Goal: Check status: Check status

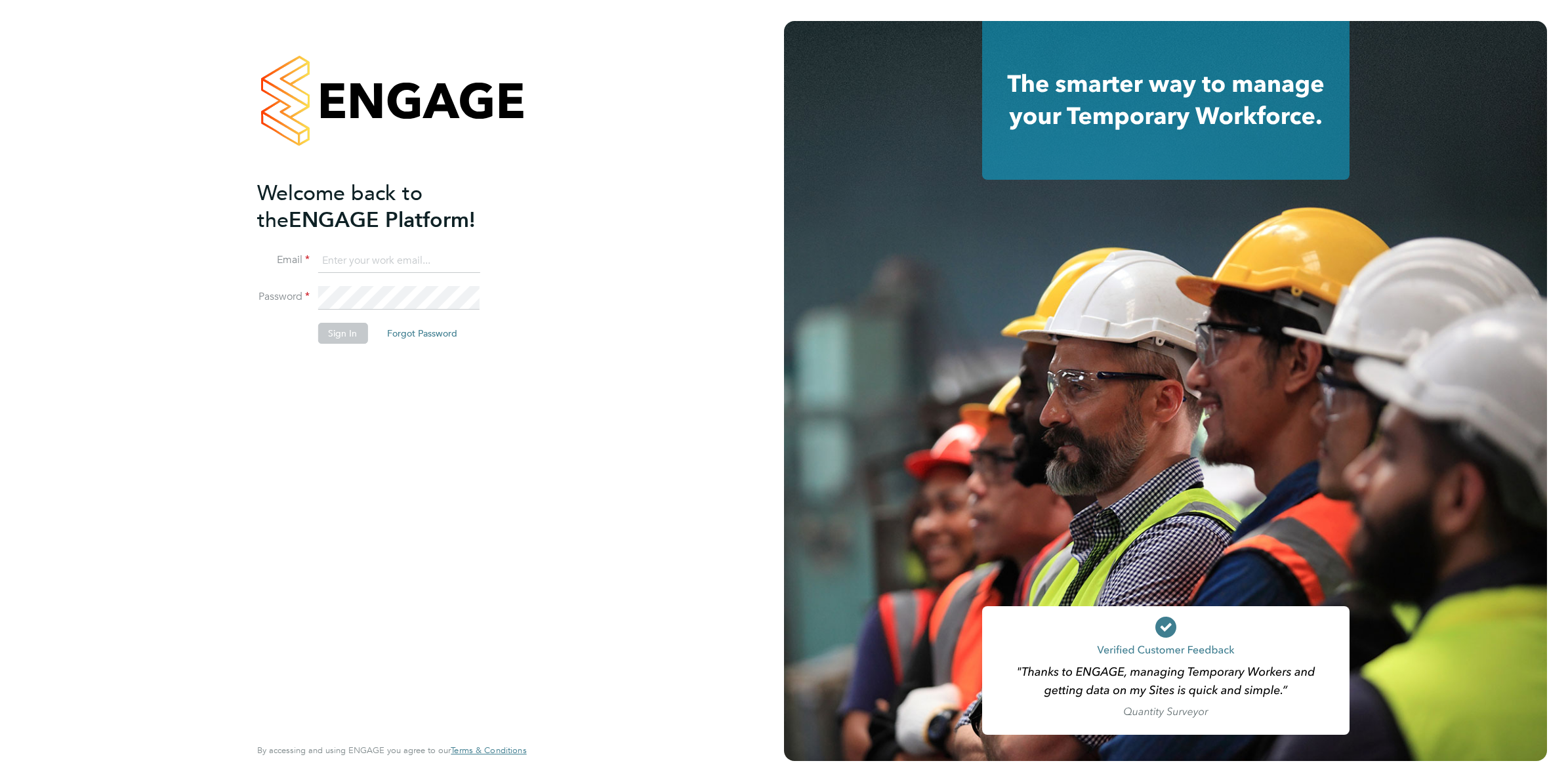
type input "Joanne@f-mead.com"
click at [348, 345] on li "Sign In Forgot Password" at bounding box center [385, 340] width 256 height 34
click at [345, 335] on button "Sign In" at bounding box center [343, 334] width 50 height 21
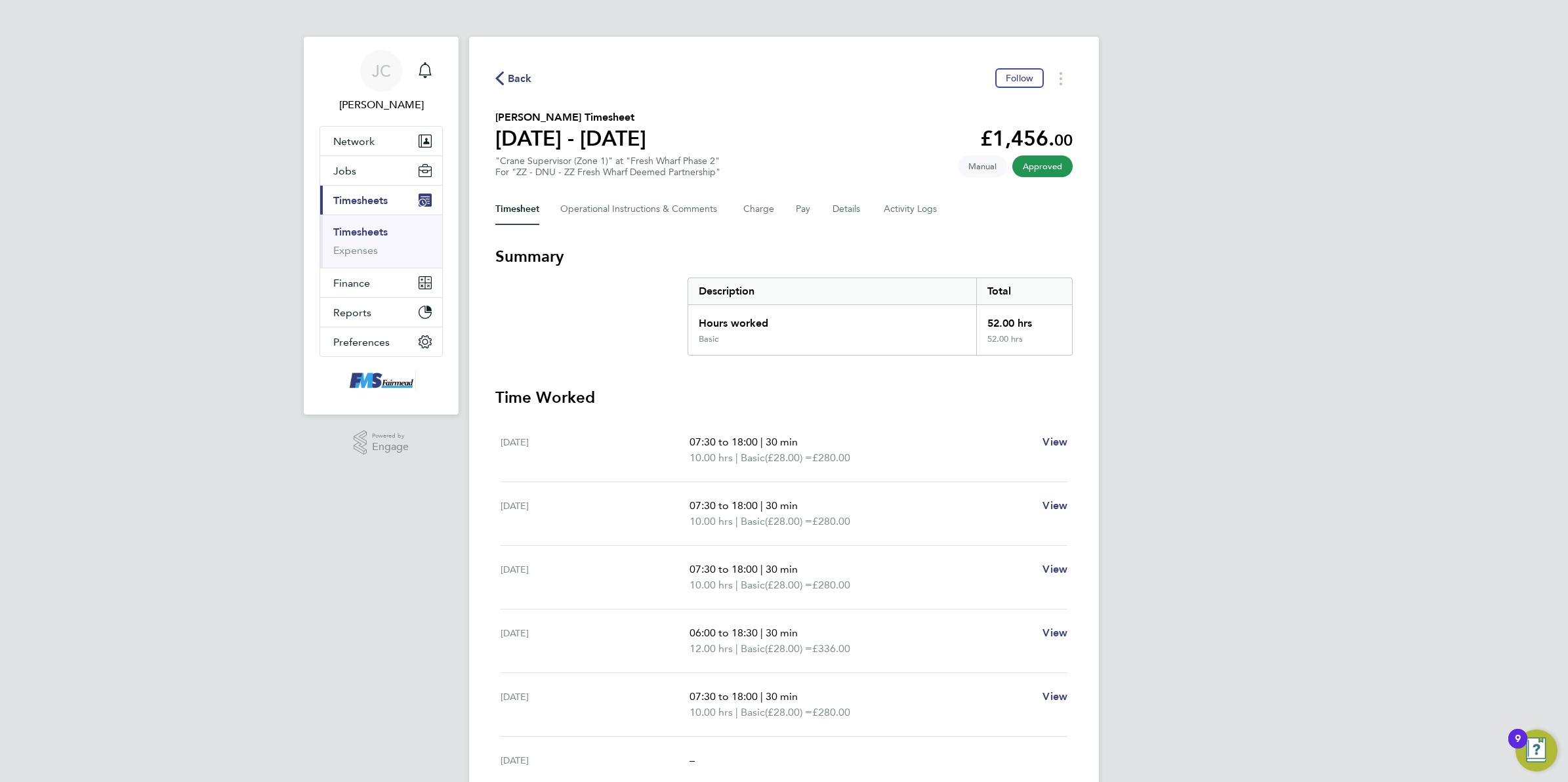
click at [523, 69] on div "Back Follow" at bounding box center [784, 79] width 577 height 20
click at [527, 74] on span "Back" at bounding box center [520, 79] width 24 height 16
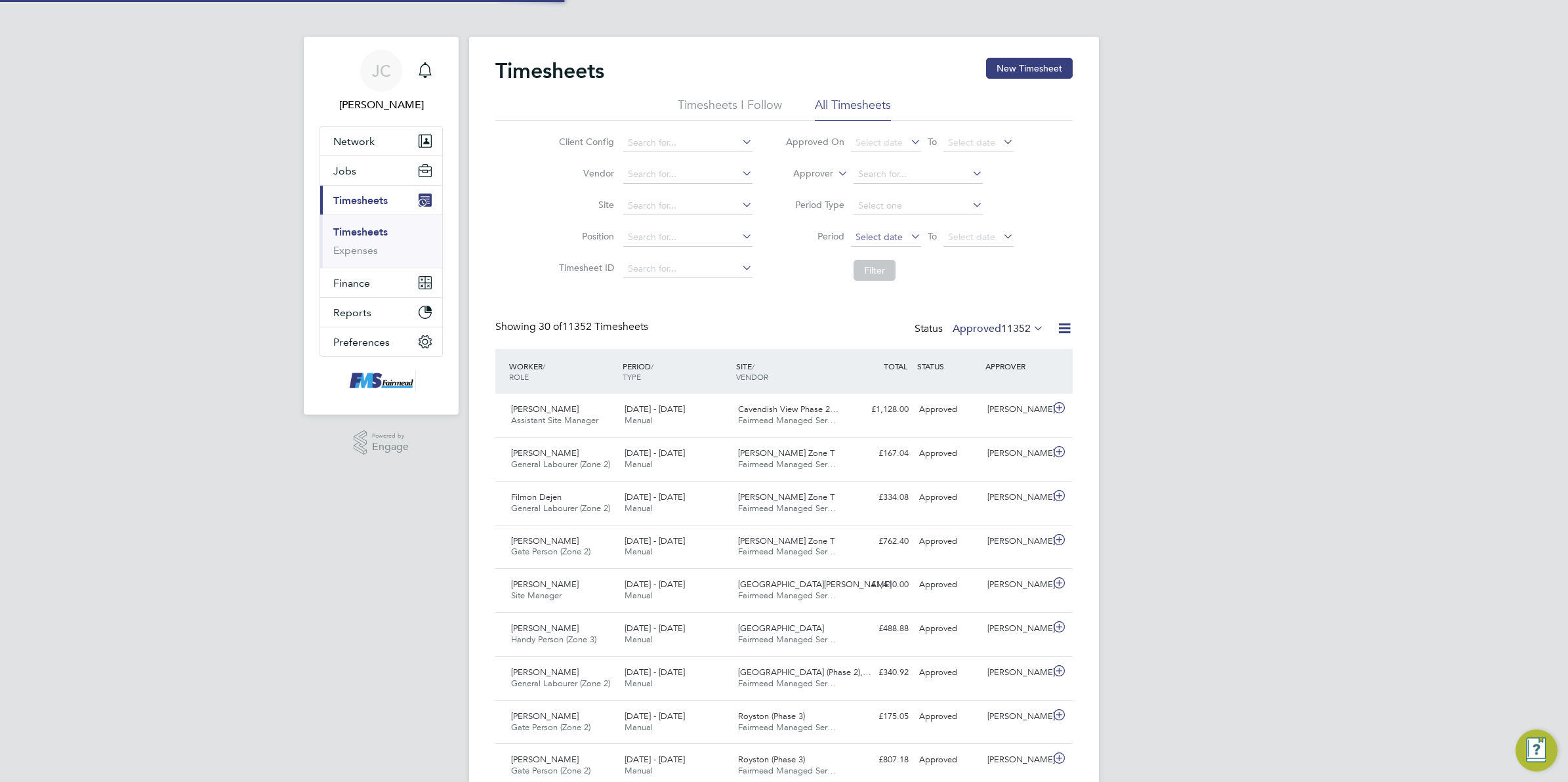
click at [906, 236] on span "Select date" at bounding box center [886, 237] width 70 height 18
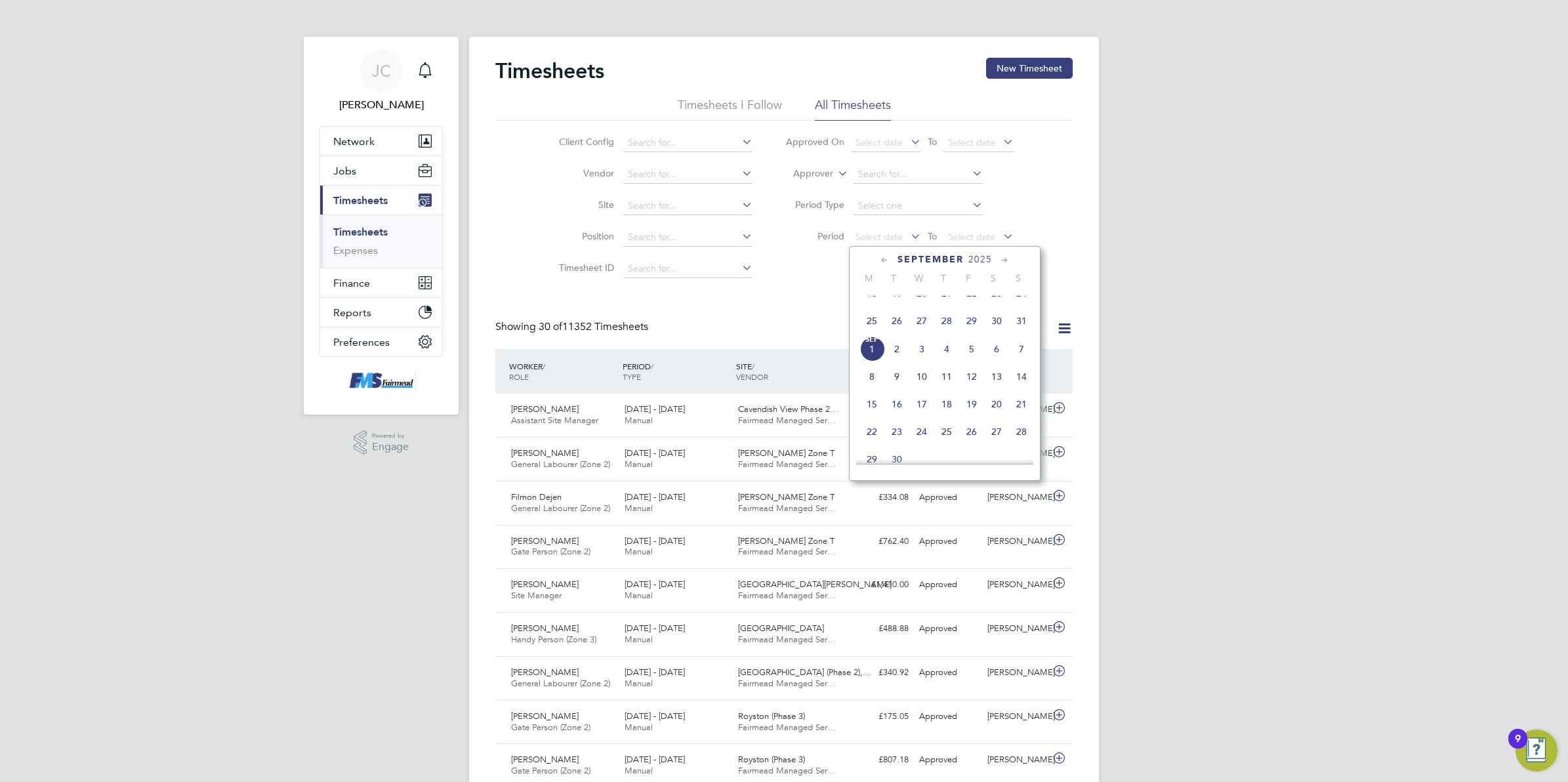
click at [870, 330] on span "25" at bounding box center [872, 321] width 25 height 25
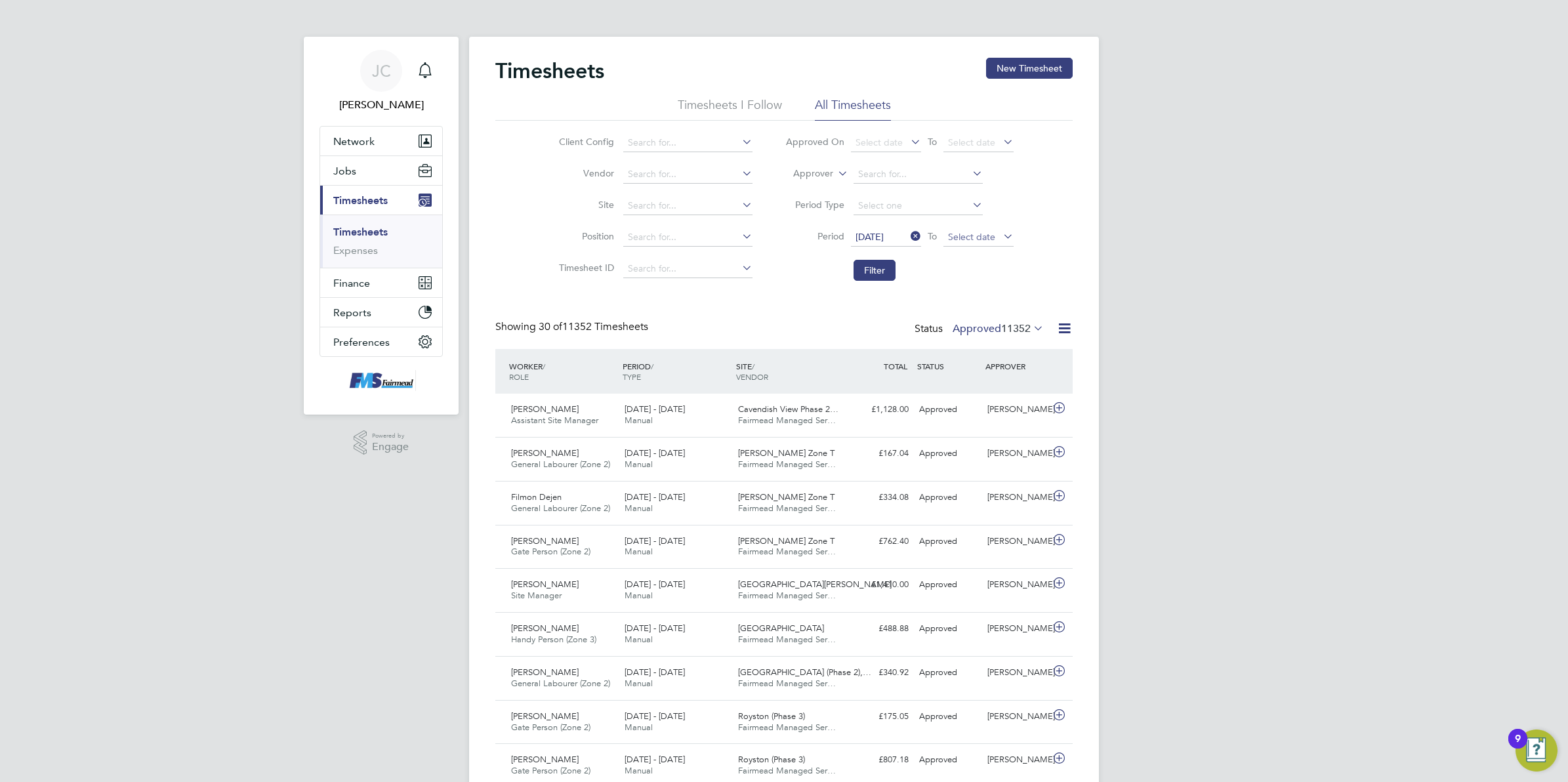
click at [968, 236] on span "Select date" at bounding box center [972, 236] width 47 height 12
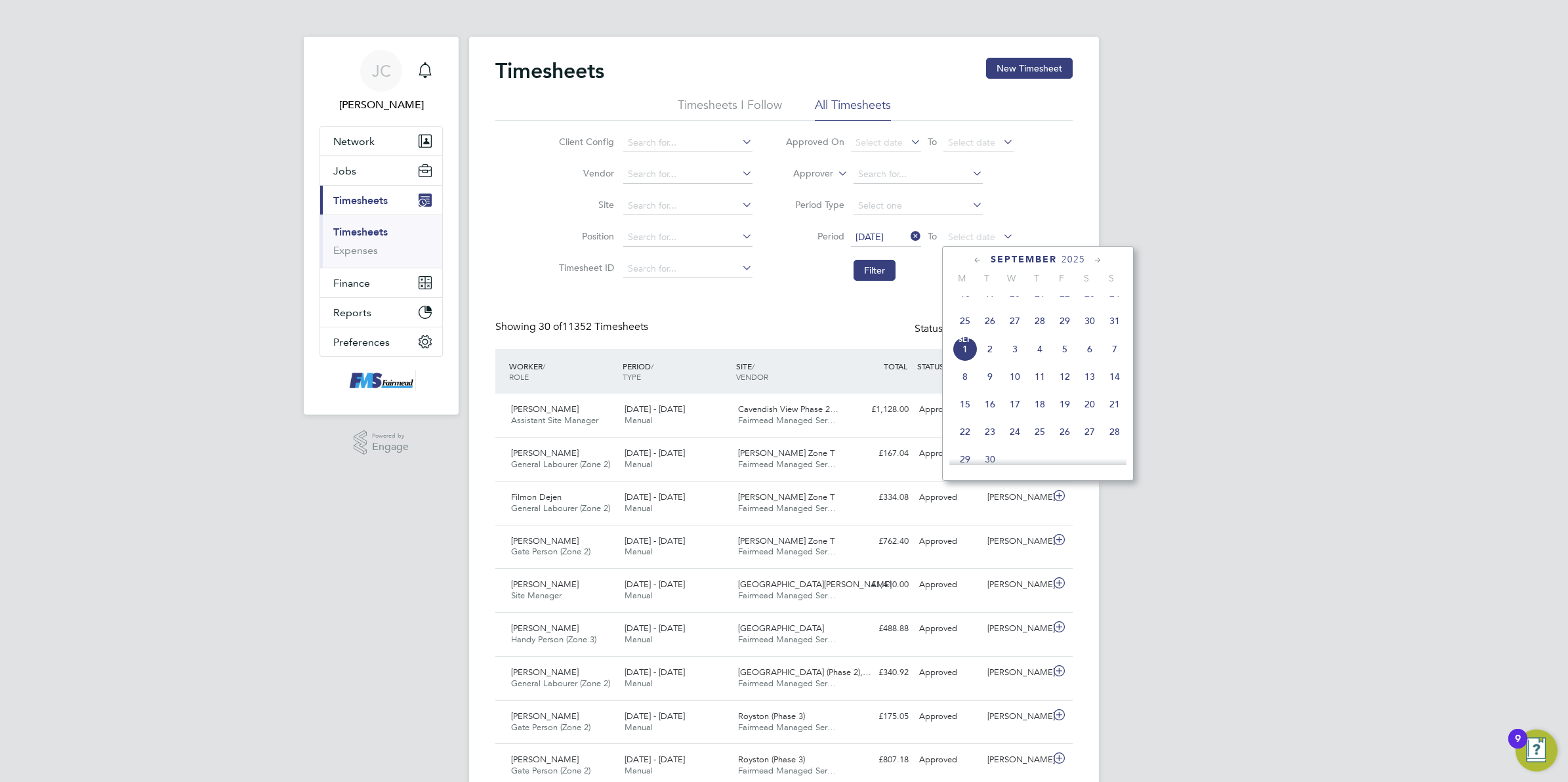
click at [1104, 334] on span "31" at bounding box center [1114, 321] width 25 height 25
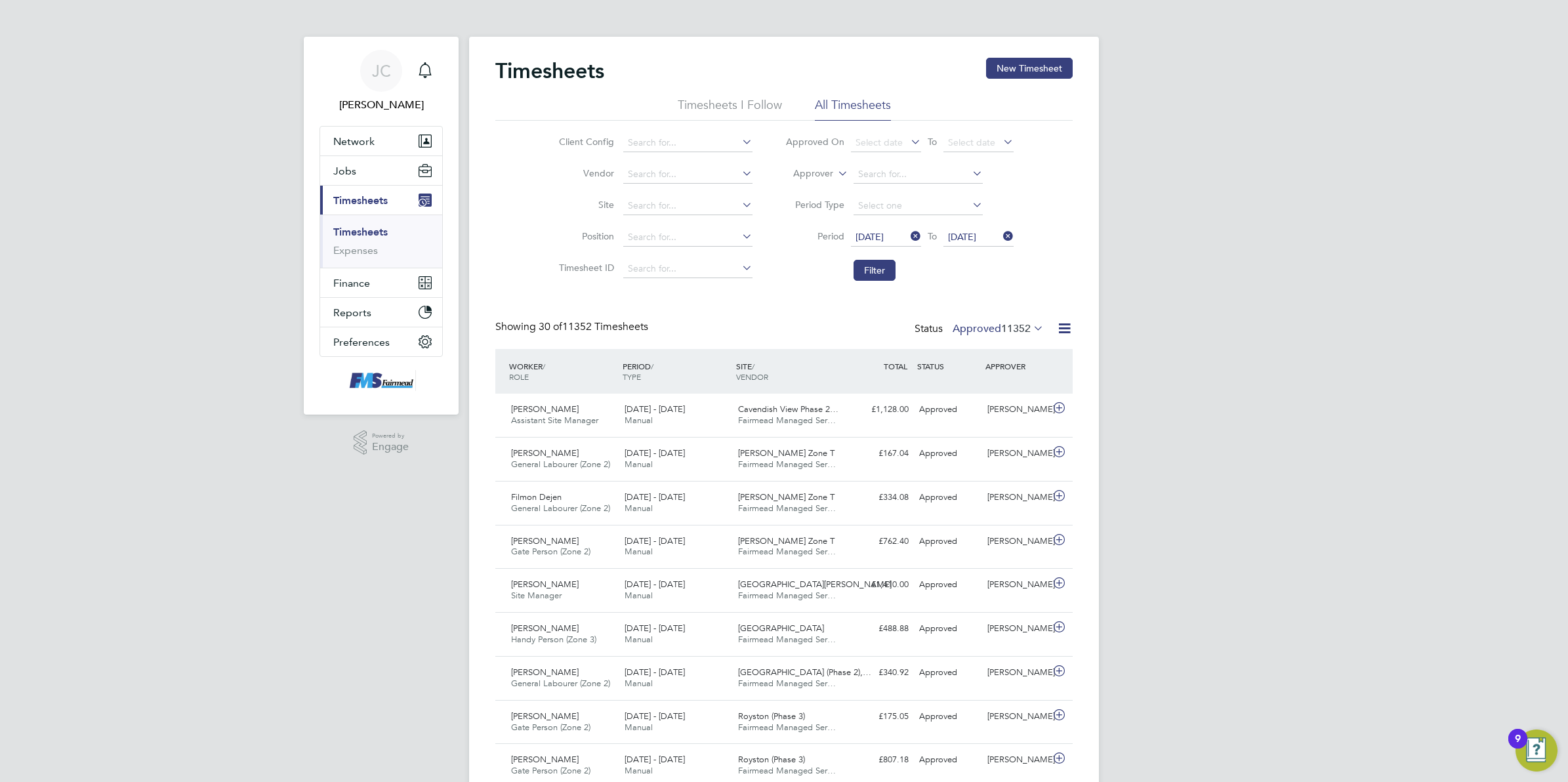
drag, startPoint x: 874, startPoint y: 271, endPoint x: 991, endPoint y: 272, distance: 117.0
click at [874, 271] on button "Filter" at bounding box center [874, 271] width 42 height 21
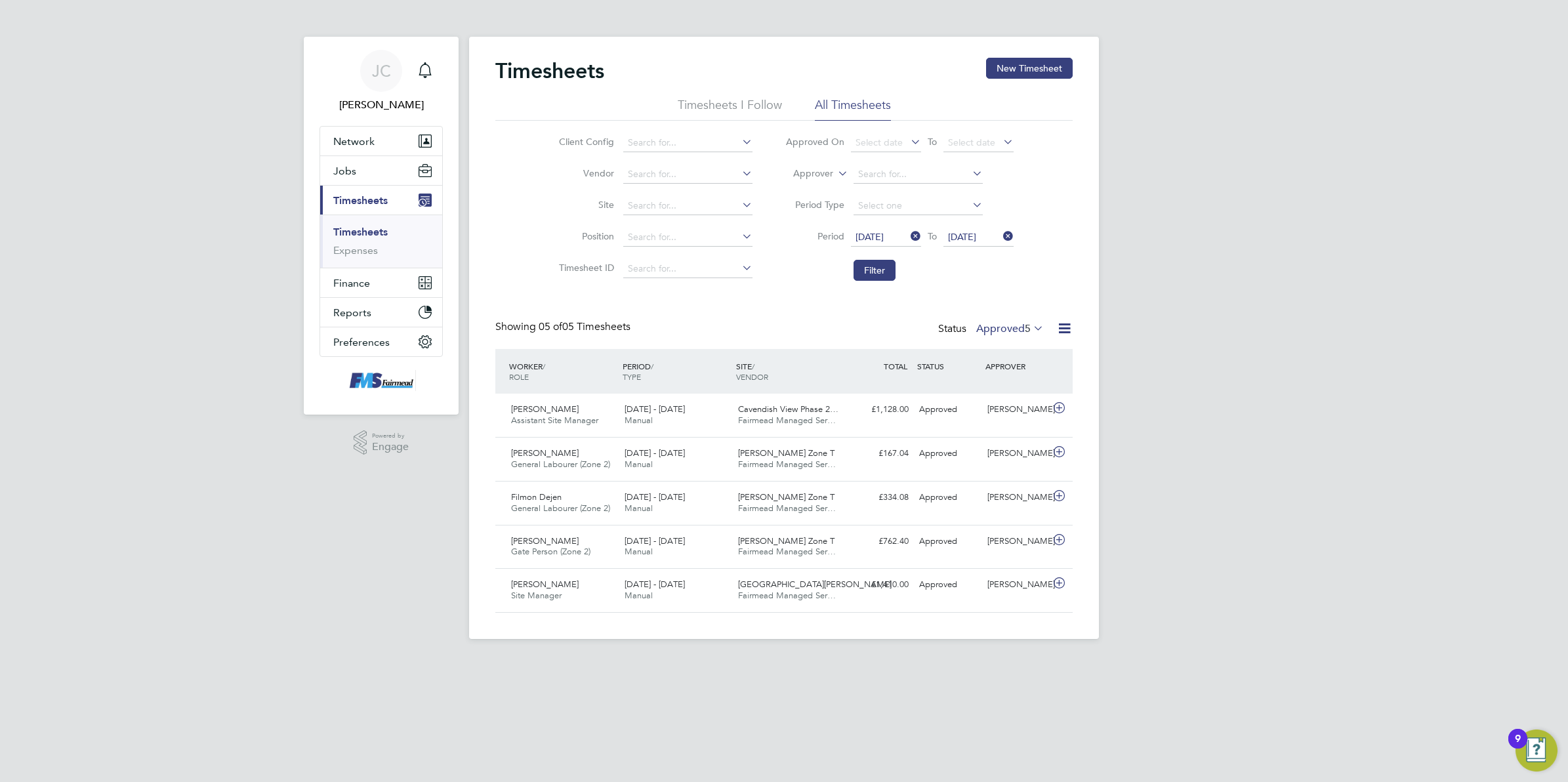
click at [1031, 330] on icon at bounding box center [1031, 328] width 0 height 19
click at [997, 383] on li "Submitted" at bounding box center [1002, 389] width 60 height 19
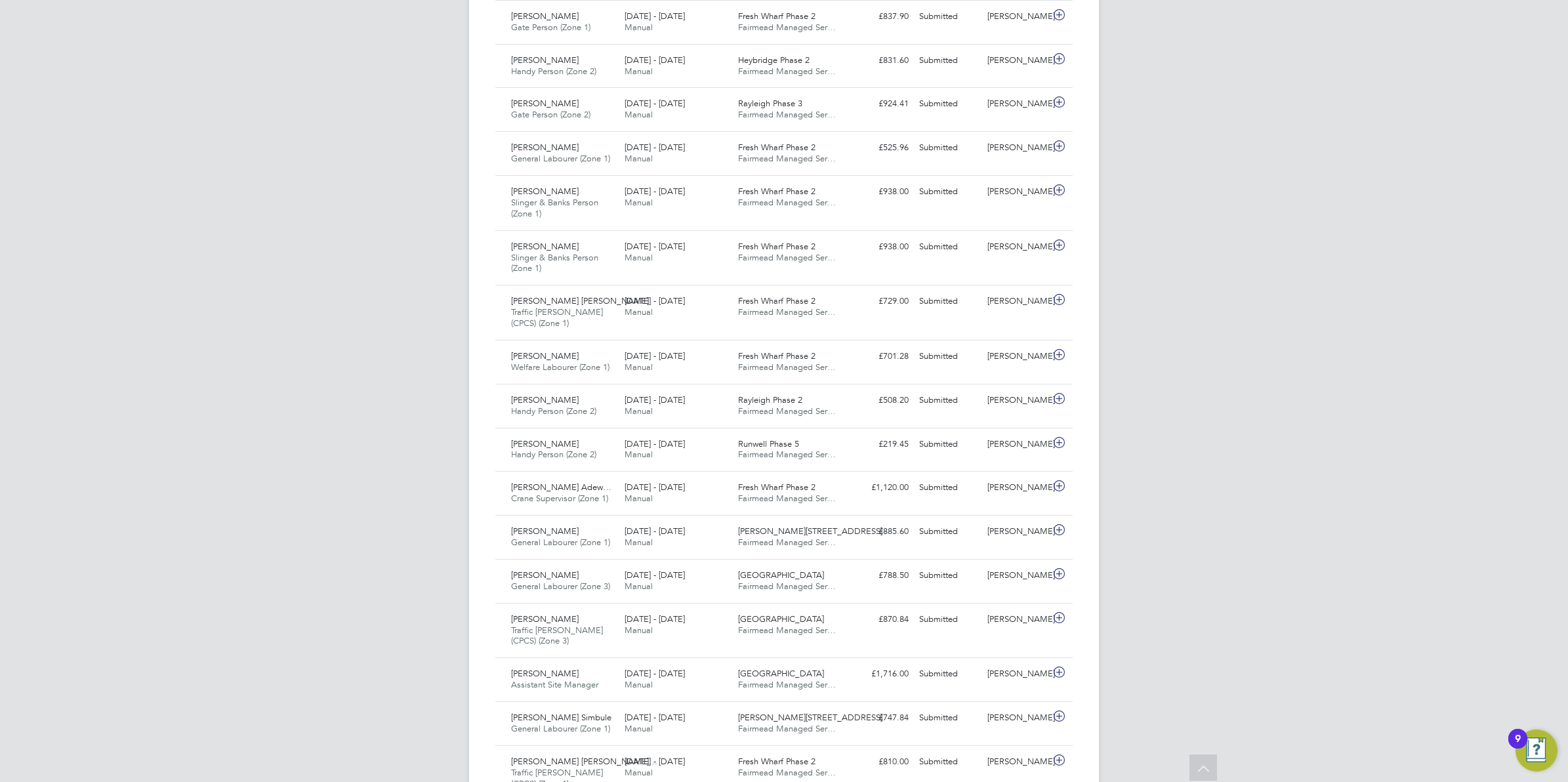
drag, startPoint x: 1234, startPoint y: 460, endPoint x: 1360, endPoint y: 263, distance: 233.8
click at [1235, 460] on div "[PERSON_NAME] Notifications Applications: Network Team Members Businesses Sites…" at bounding box center [784, 249] width 1568 height 1811
